Goal: Task Accomplishment & Management: Use online tool/utility

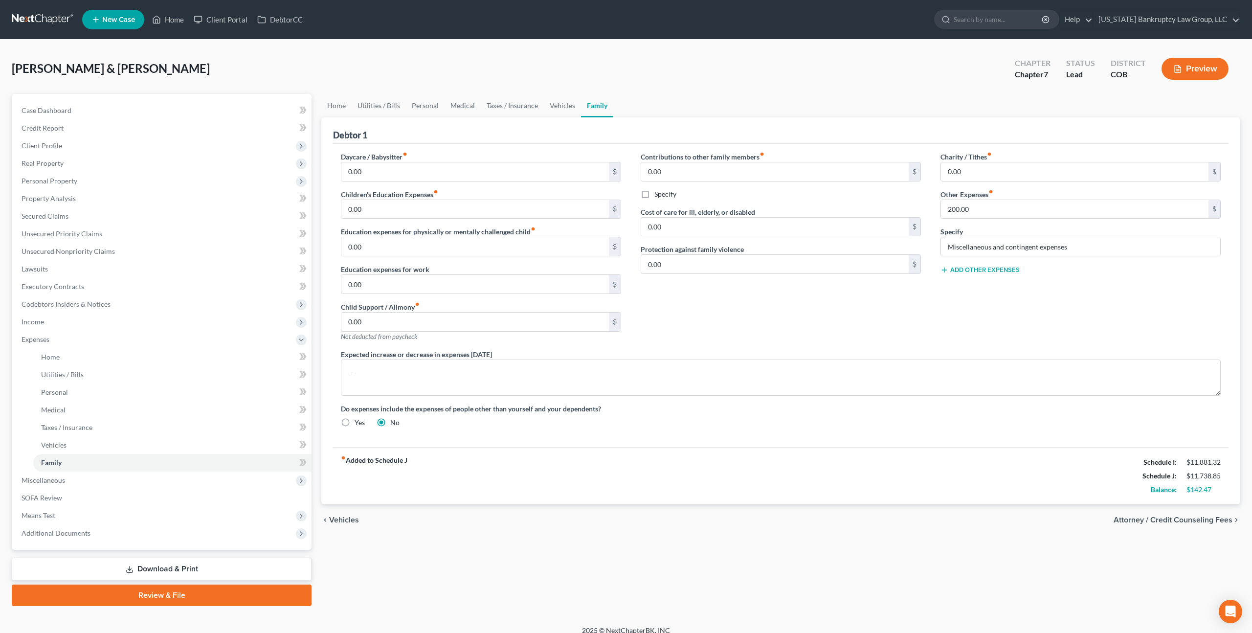
click at [59, 21] on link at bounding box center [43, 20] width 63 height 18
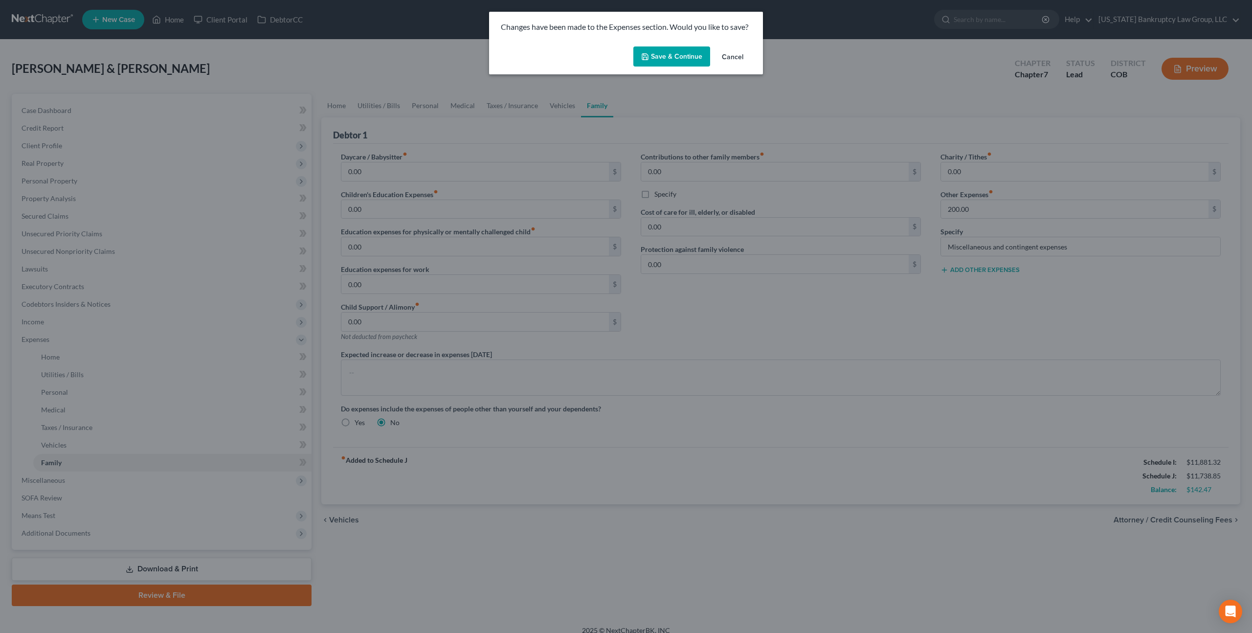
click at [664, 54] on button "Save & Continue" at bounding box center [671, 56] width 77 height 21
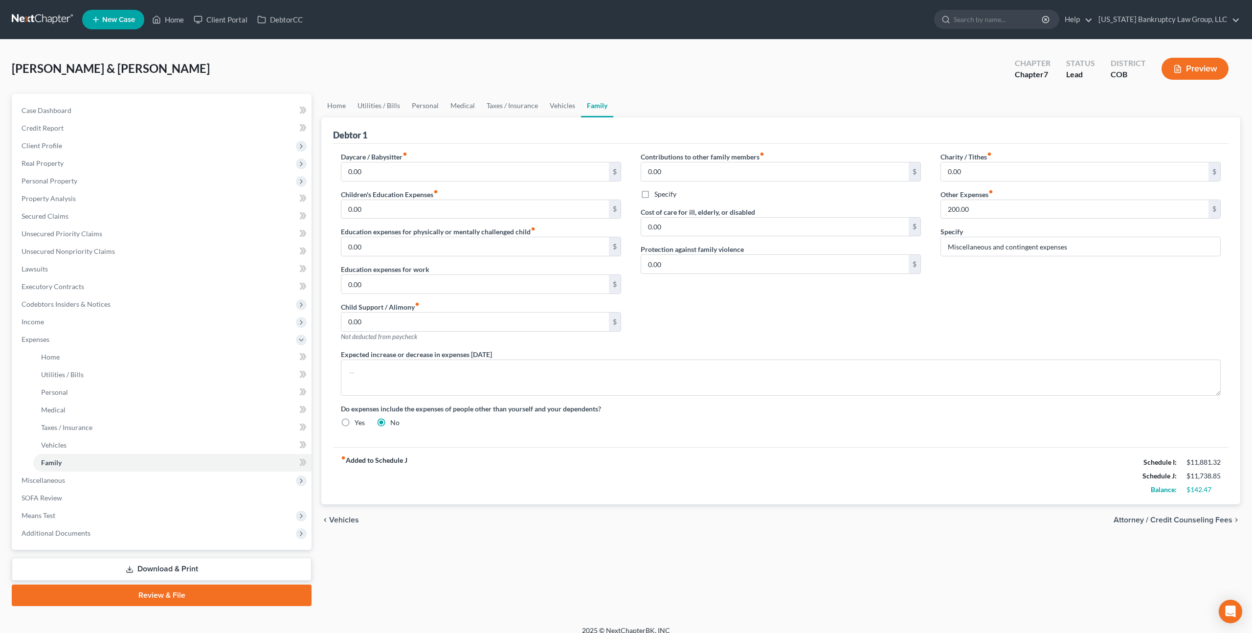
click at [48, 17] on link at bounding box center [43, 20] width 63 height 18
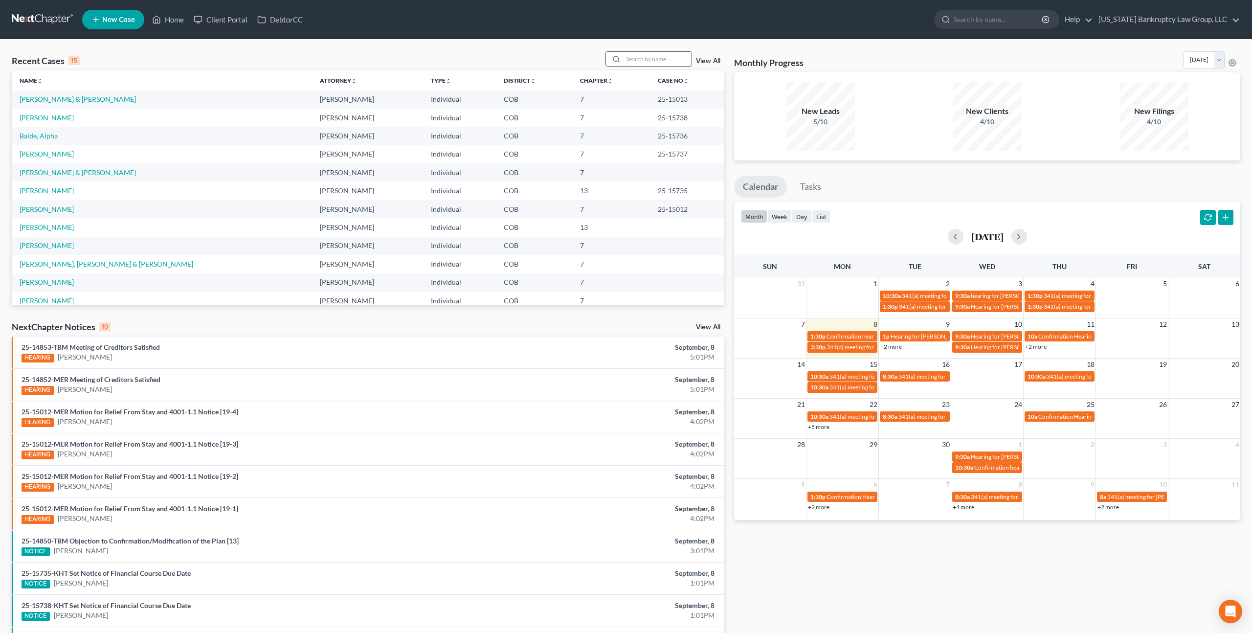
click at [636, 60] on input "search" at bounding box center [657, 59] width 68 height 14
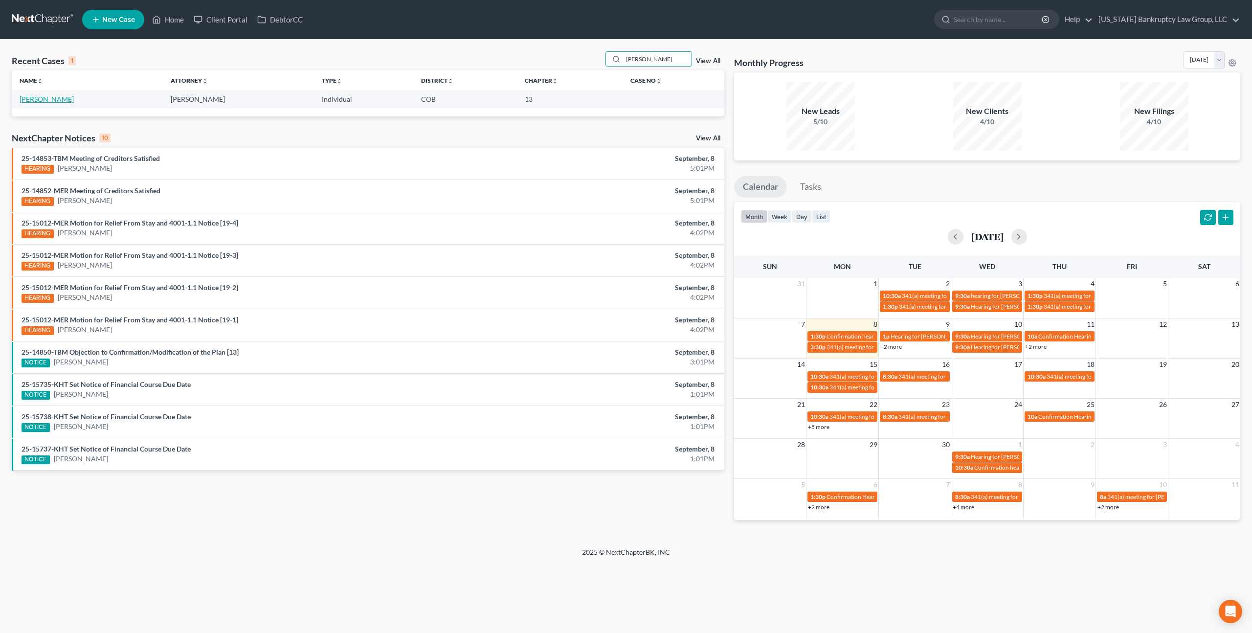
type input "sundberg"
click at [56, 101] on link "Sundberg, Jodie" at bounding box center [47, 99] width 54 height 8
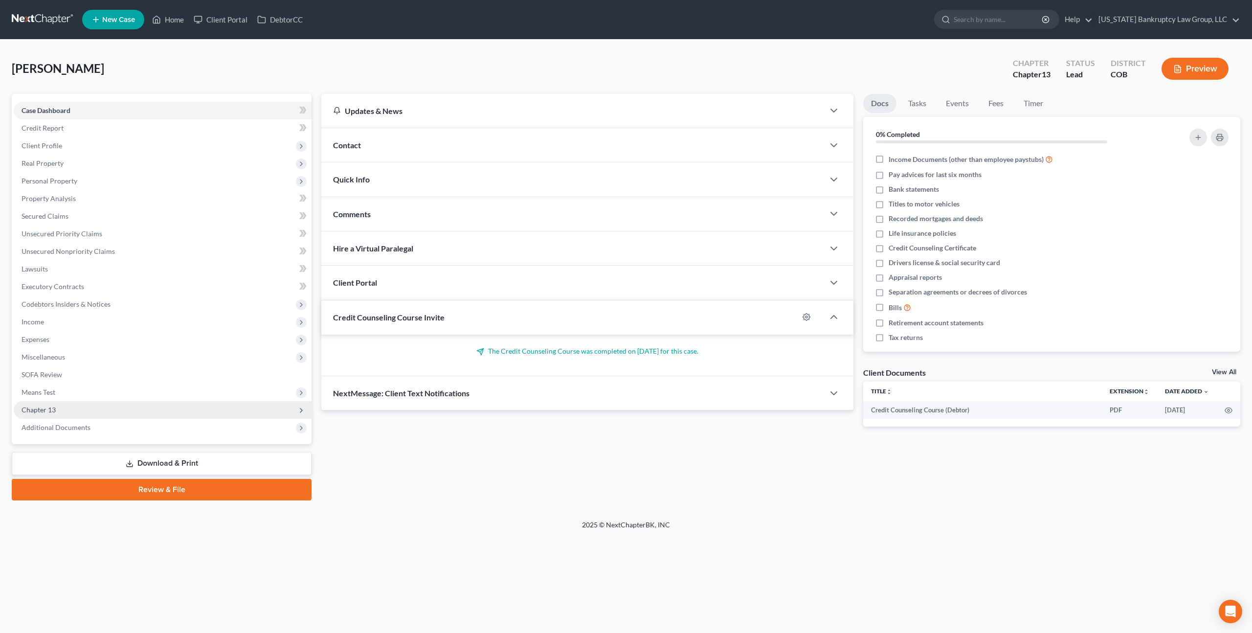
click at [106, 408] on span "Chapter 13" at bounding box center [163, 410] width 298 height 18
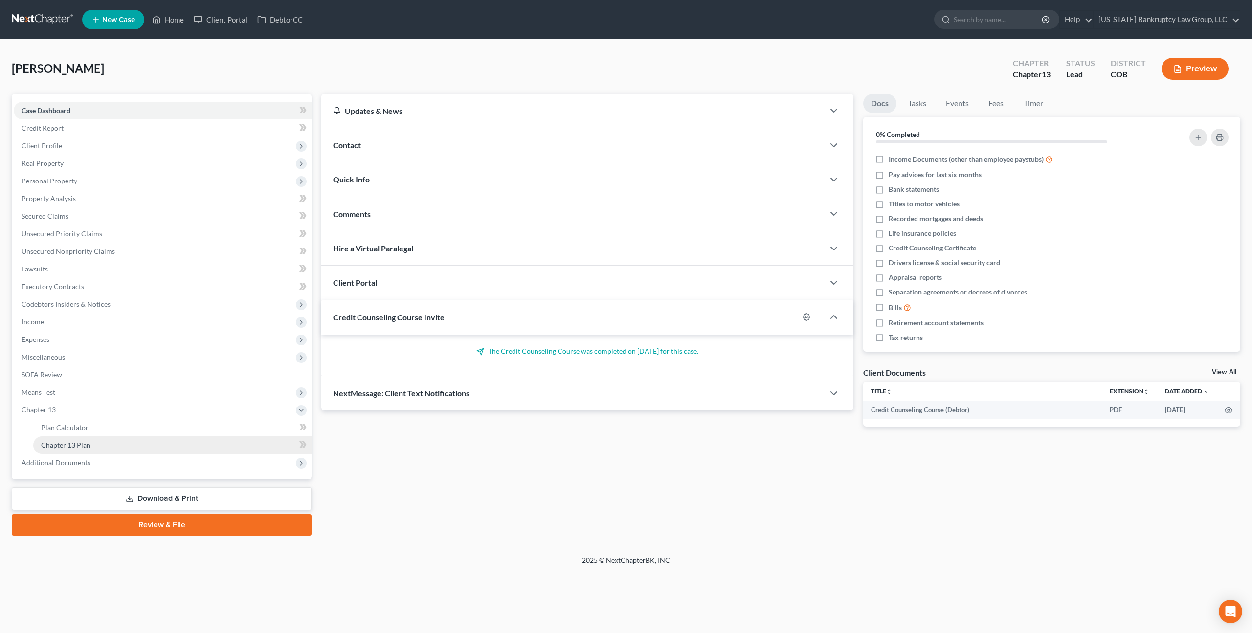
click at [103, 443] on link "Chapter 13 Plan" at bounding box center [172, 445] width 278 height 18
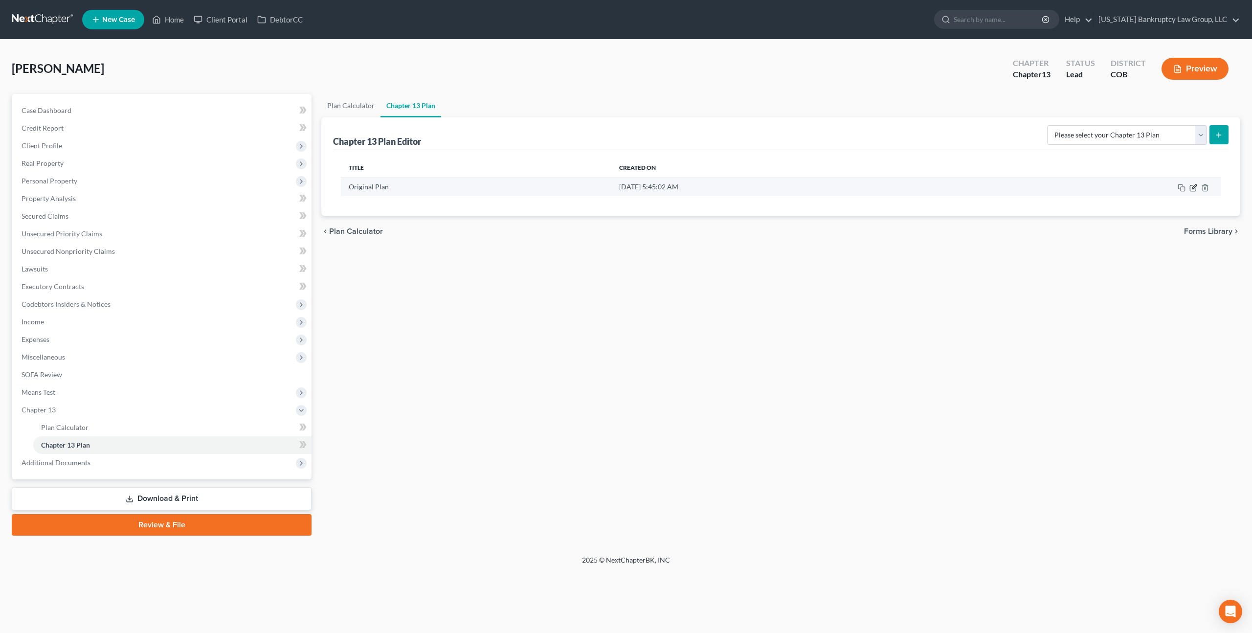
click at [1195, 187] on icon "button" at bounding box center [1194, 186] width 4 height 4
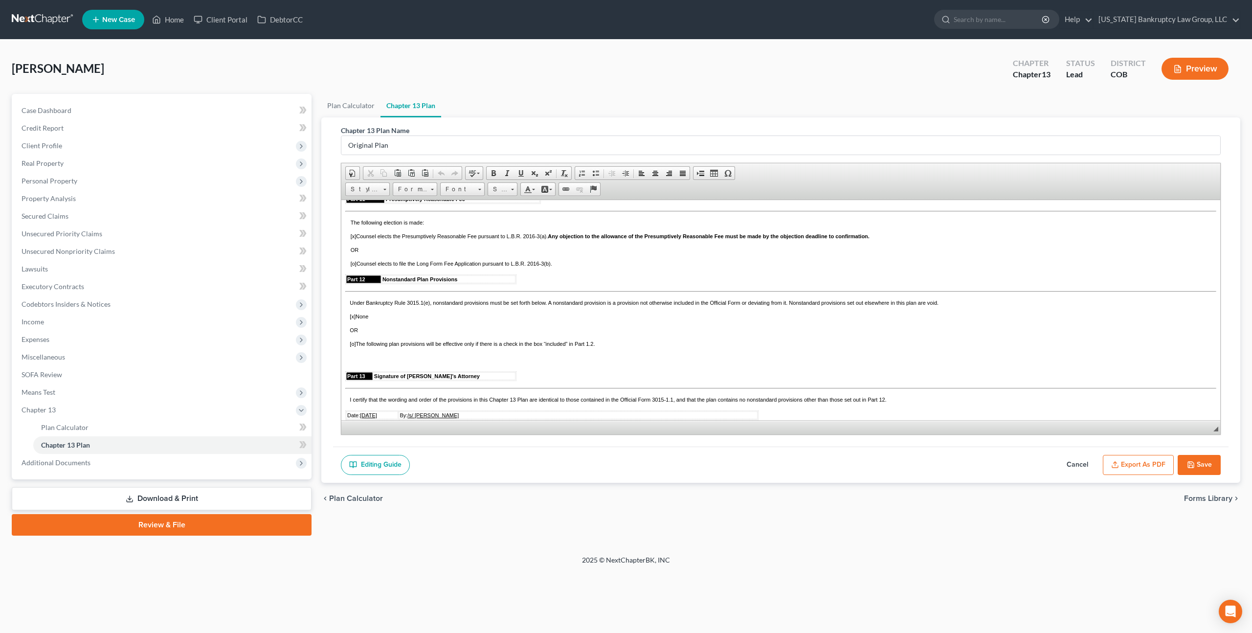
scroll to position [2401, 0]
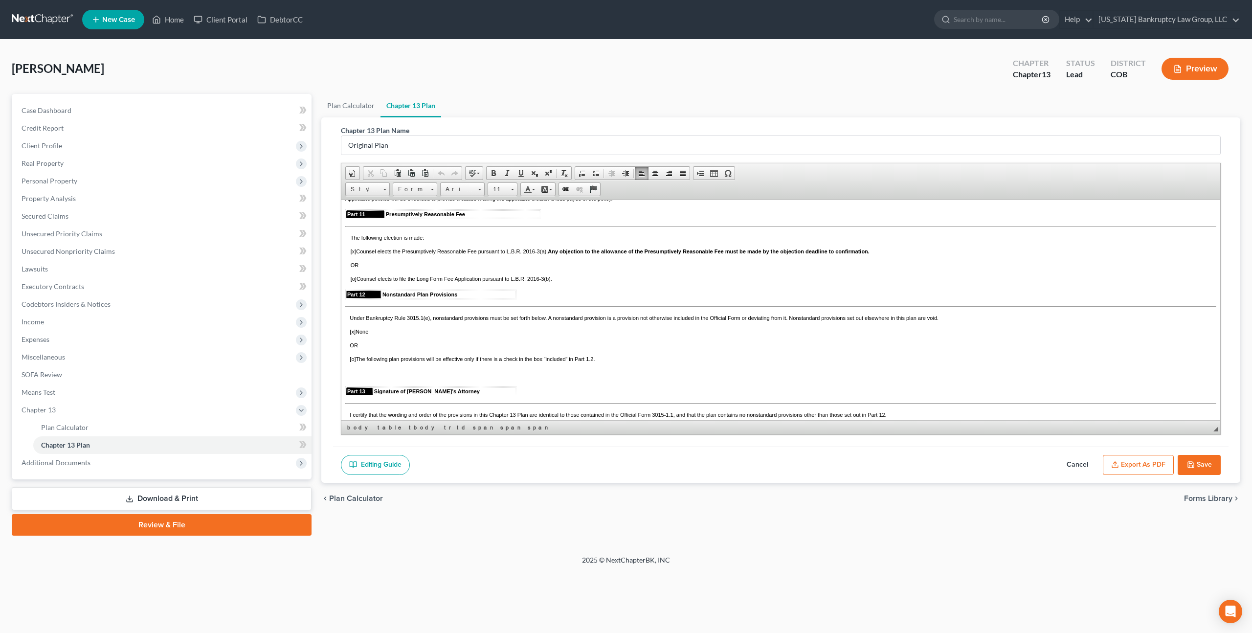
click at [738, 186] on td "x" at bounding box center [746, 183] width 51 height 8
click at [814, 186] on td "State Farm" at bounding box center [879, 183] width 213 height 8
click at [725, 185] on span "x" at bounding box center [723, 182] width 3 height 6
drag, startPoint x: 749, startPoint y: 246, endPoint x: 725, endPoint y: 246, distance: 23.5
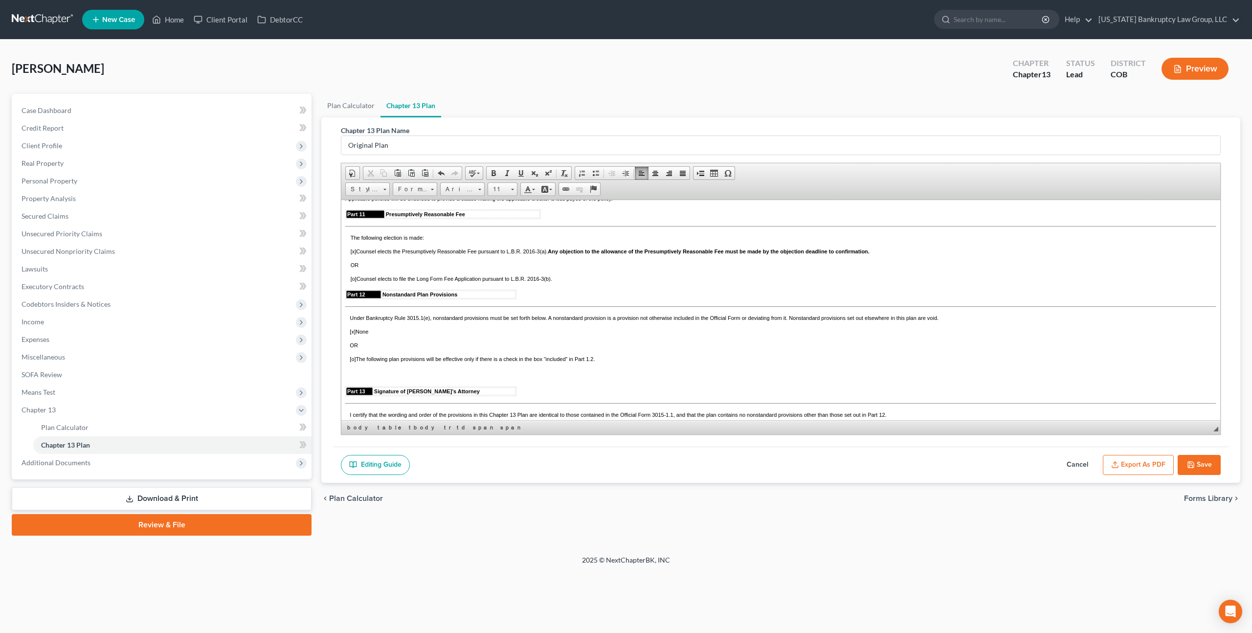
click at [725, 187] on table "Creditor to Whom This Applies Collateral Covered Coverage Amount Insurance Comp…" at bounding box center [780, 178] width 413 height 18
click at [466, 187] on span "Font" at bounding box center [458, 189] width 34 height 13
click at [464, 211] on link "Arial" at bounding box center [477, 213] width 70 height 13
click at [500, 189] on span "Size" at bounding box center [498, 189] width 20 height 13
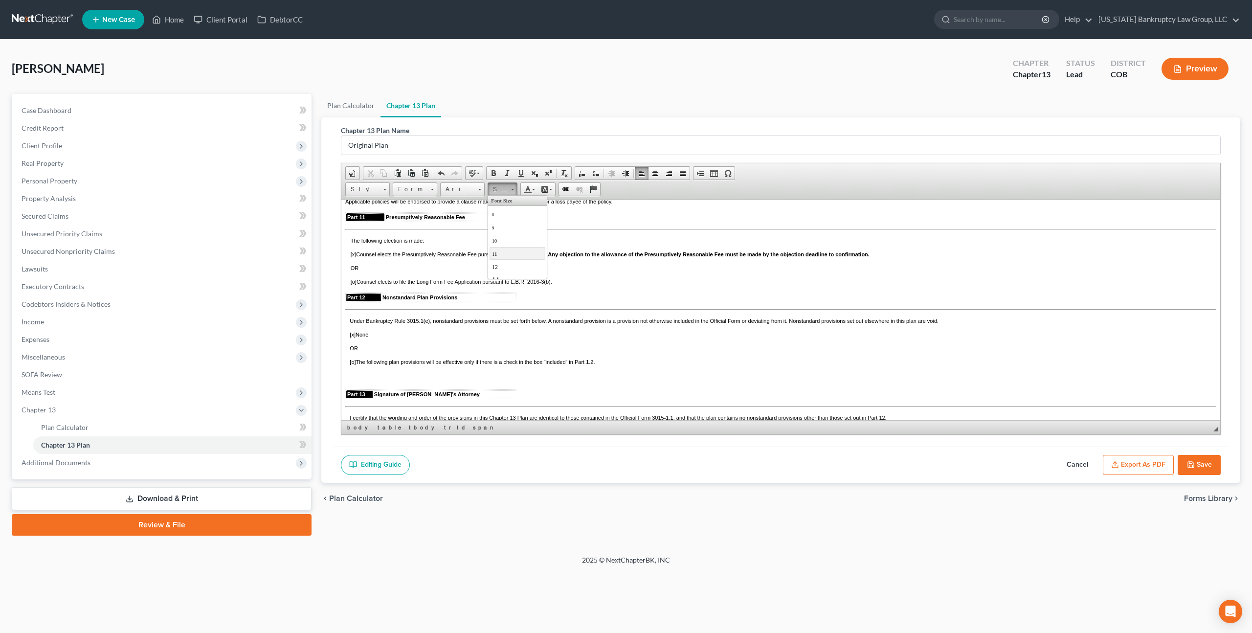
click at [498, 248] on link "11" at bounding box center [518, 252] width 56 height 13
click at [1191, 461] on icon "button" at bounding box center [1191, 465] width 8 height 8
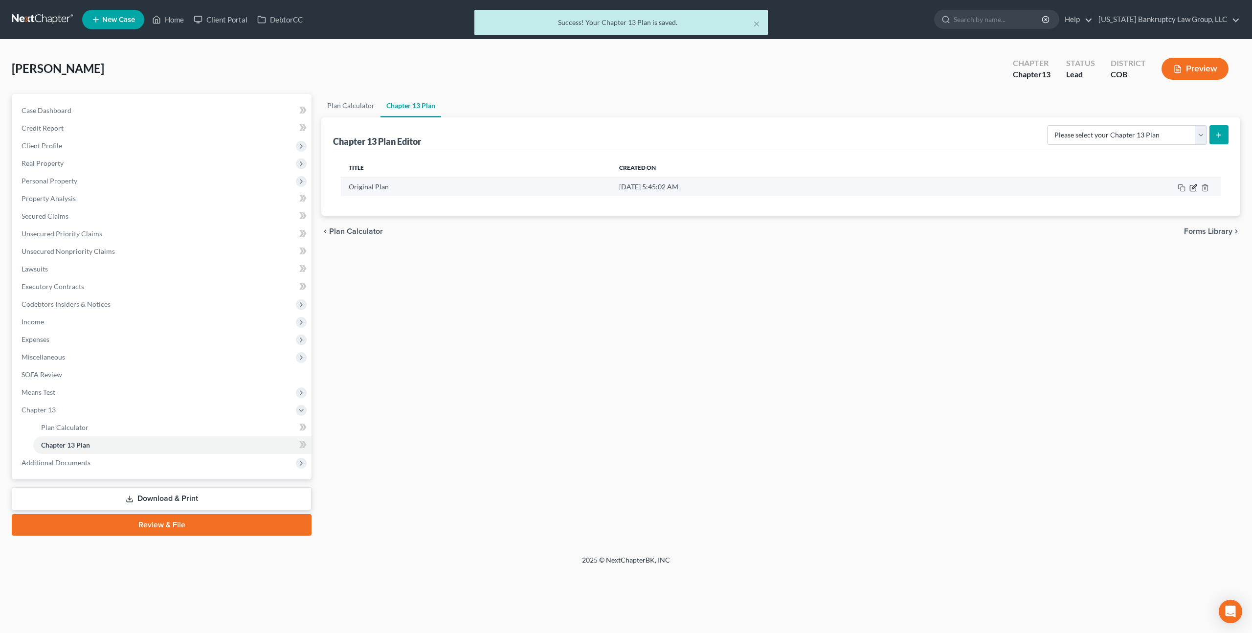
click at [1193, 187] on icon "button" at bounding box center [1193, 188] width 8 height 8
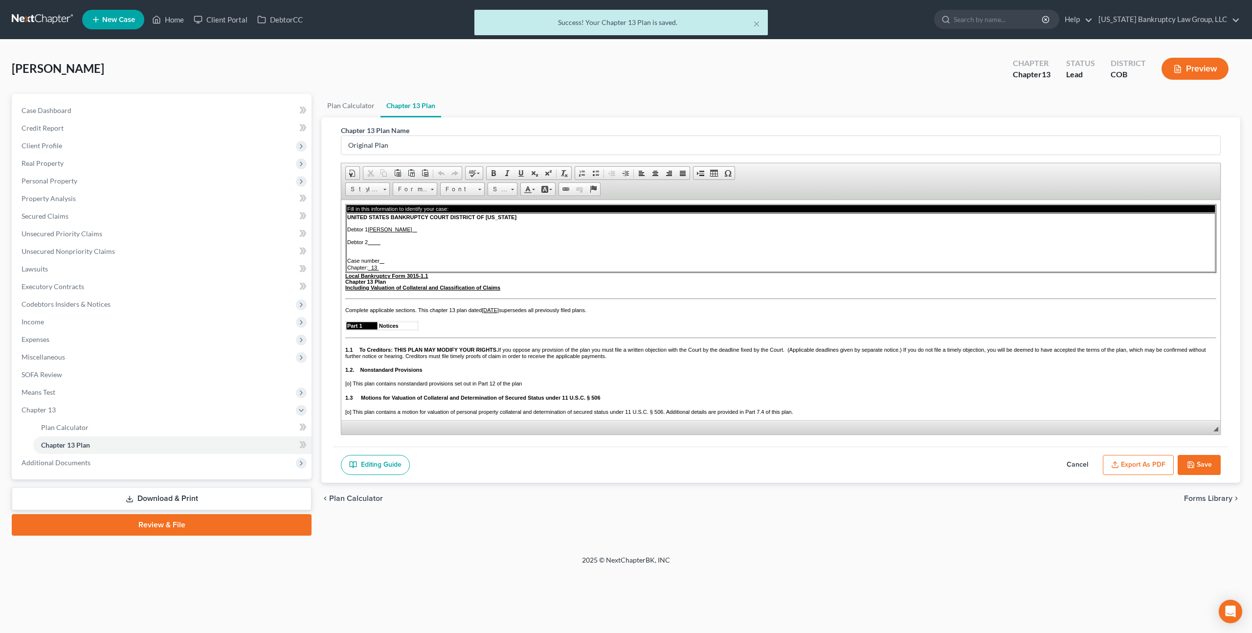
click at [1126, 462] on button "Export as PDF" at bounding box center [1138, 465] width 71 height 21
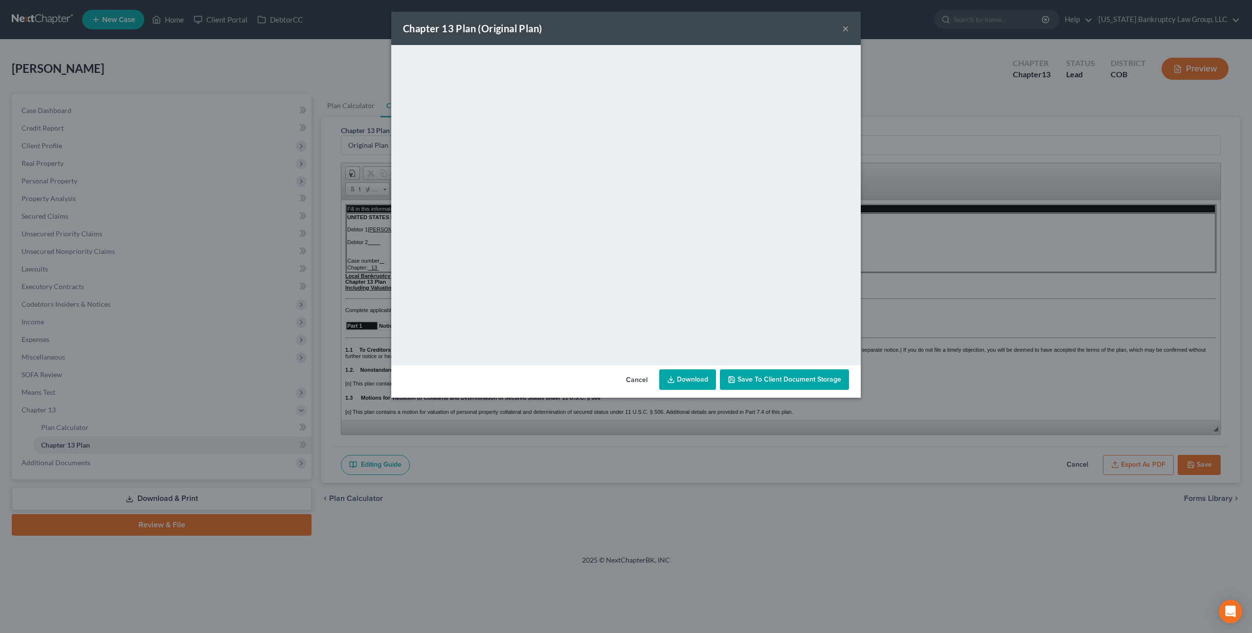
click at [696, 378] on link "Download" at bounding box center [687, 379] width 57 height 21
click at [643, 383] on button "Cancel" at bounding box center [636, 380] width 37 height 20
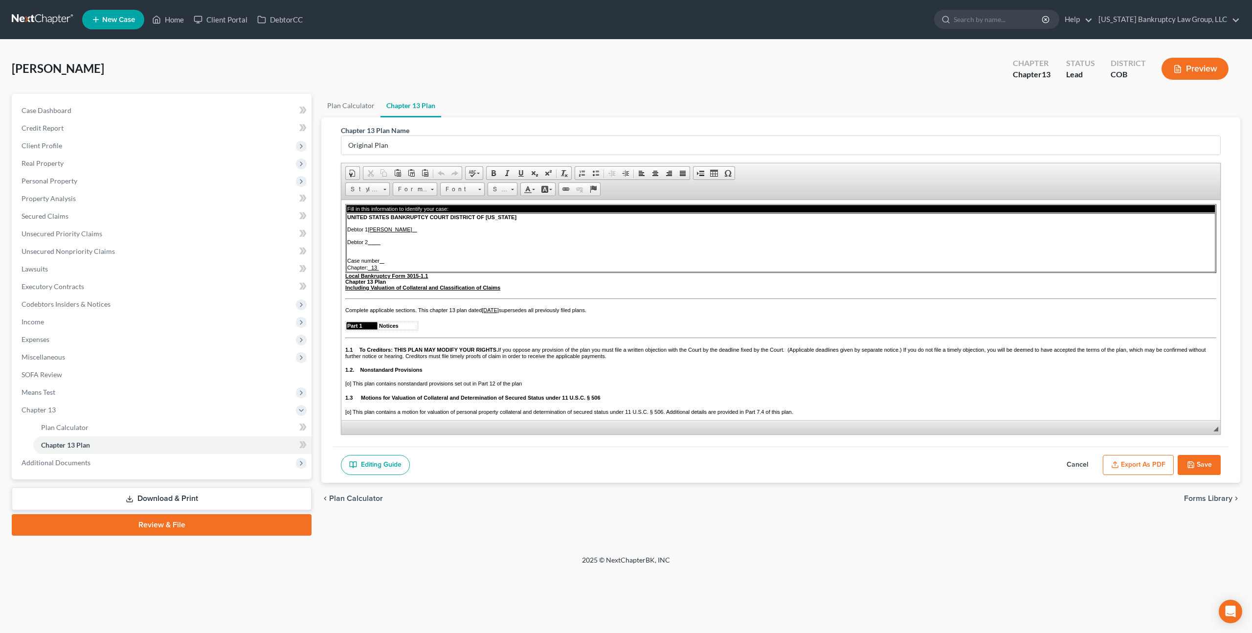
click at [1187, 461] on icon "button" at bounding box center [1191, 465] width 8 height 8
